Goal: Check status: Check status

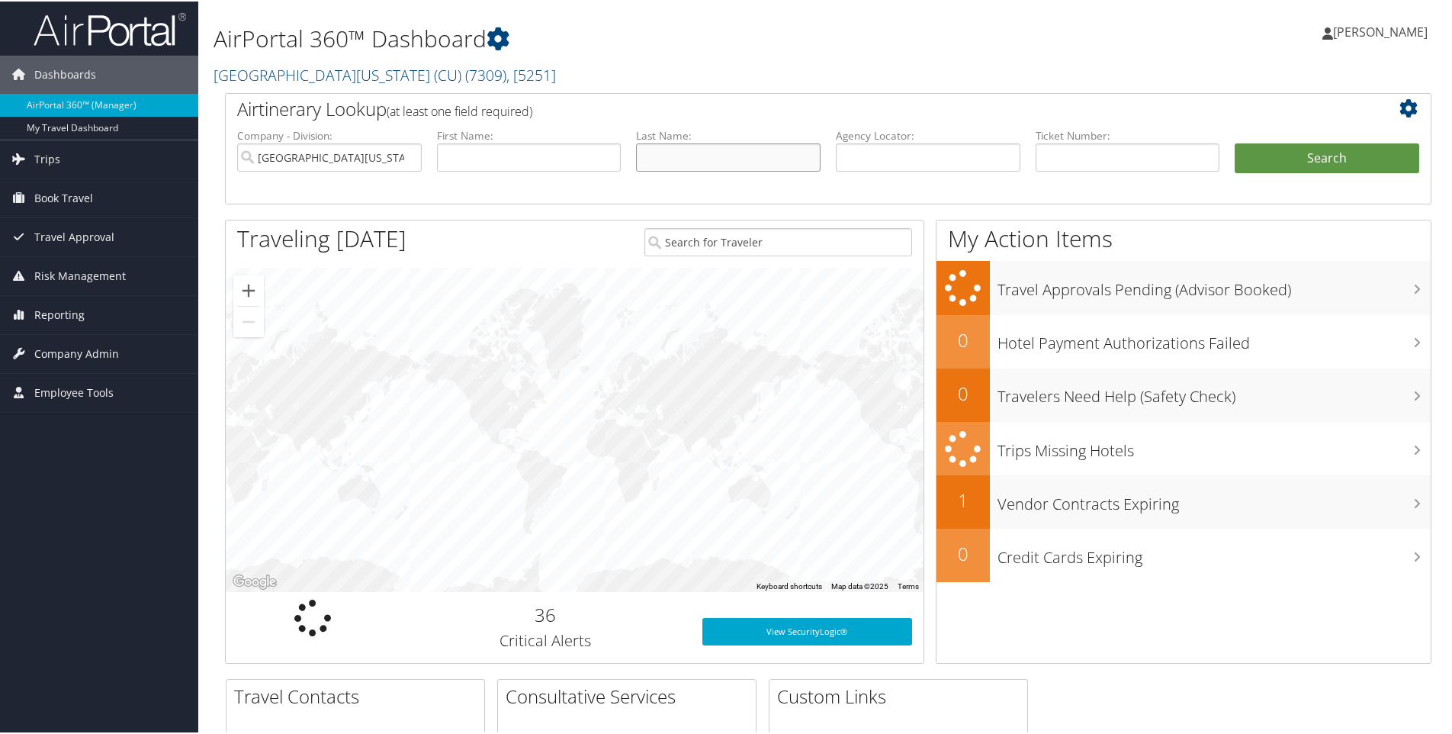
click at [704, 161] on input "text" at bounding box center [728, 156] width 185 height 28
type input "miyazawa"
click at [1315, 159] on button "Search" at bounding box center [1326, 157] width 185 height 30
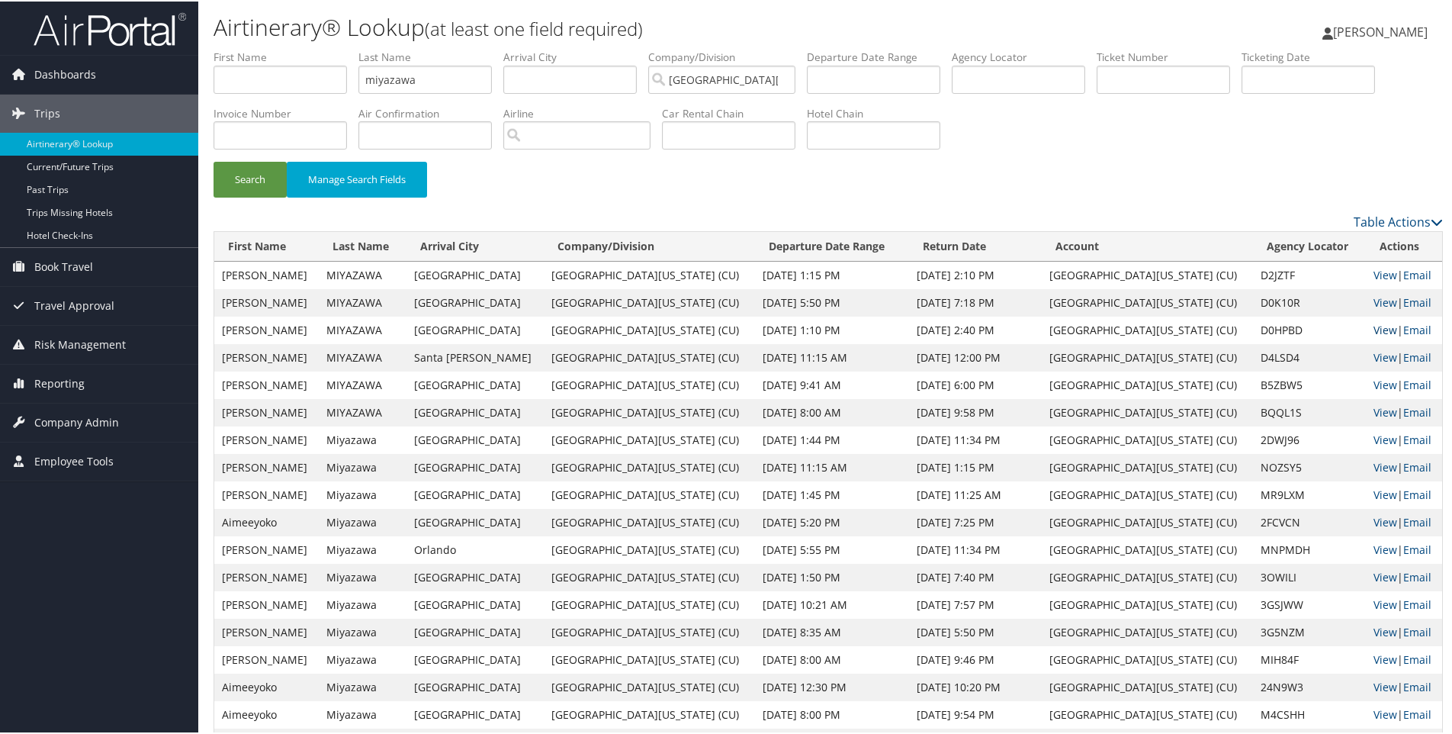
click at [1373, 323] on link "View" at bounding box center [1385, 328] width 24 height 14
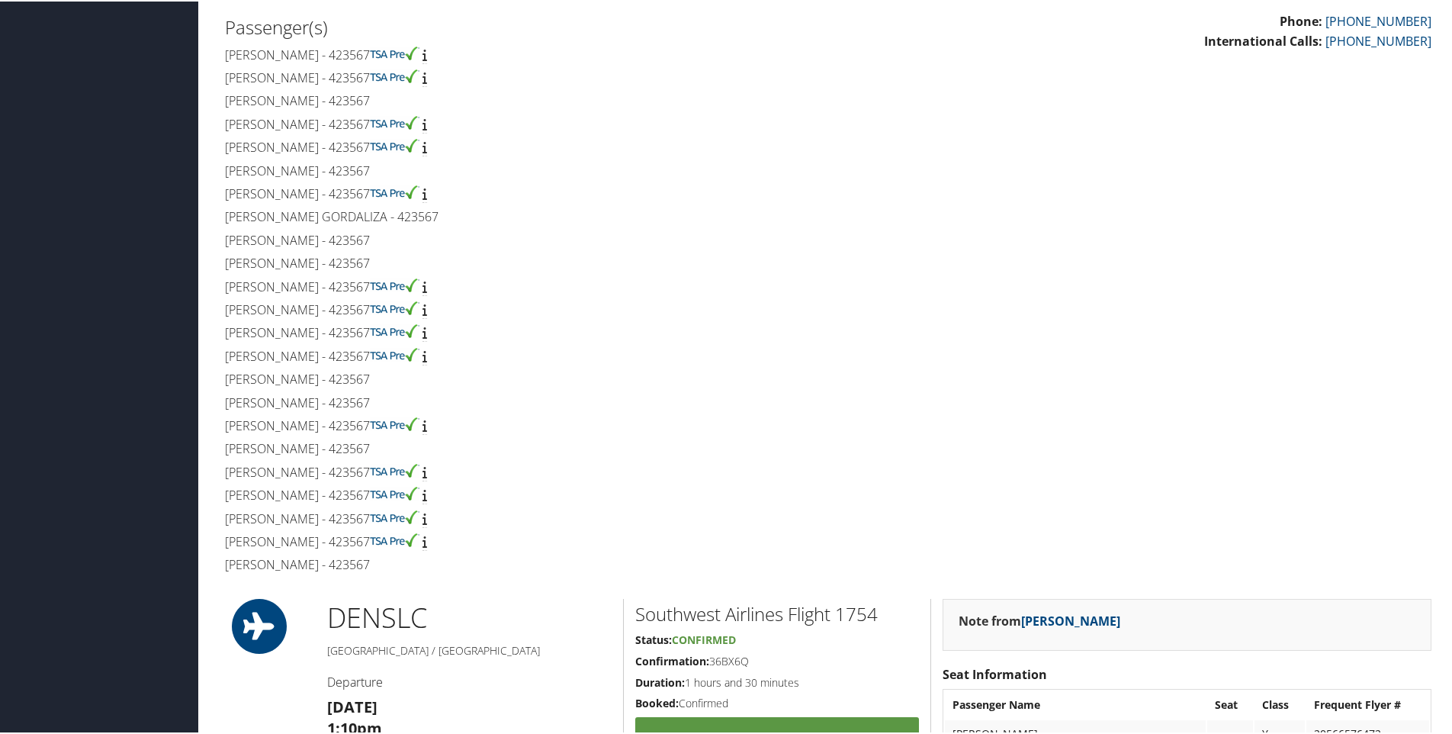
scroll to position [610, 0]
